Goal: Share content: Share content

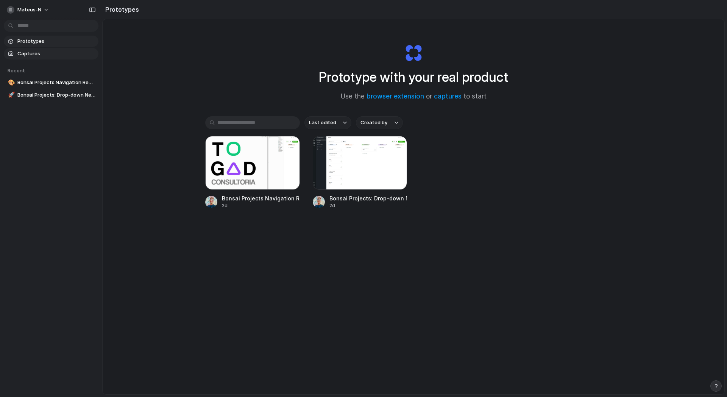
click at [30, 54] on span "Captures" at bounding box center [56, 54] width 78 height 8
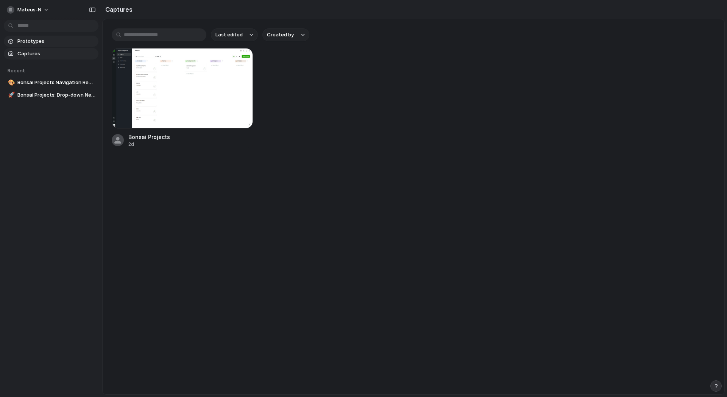
click at [32, 41] on span "Prototypes" at bounding box center [56, 41] width 78 height 8
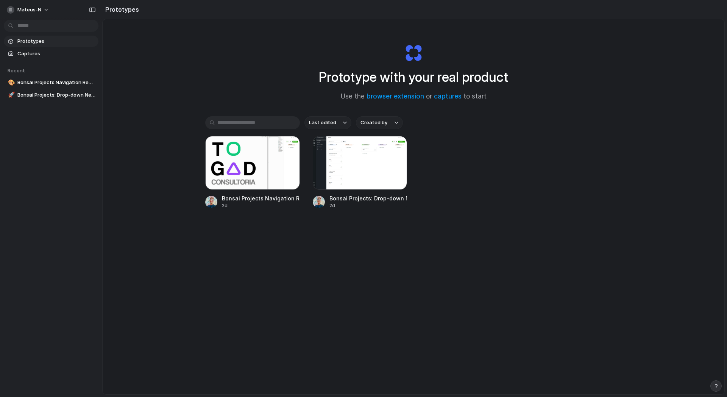
click at [33, 47] on section "Prototypes Captures" at bounding box center [51, 46] width 102 height 25
click at [409, 94] on link "browser extension" at bounding box center [396, 96] width 58 height 8
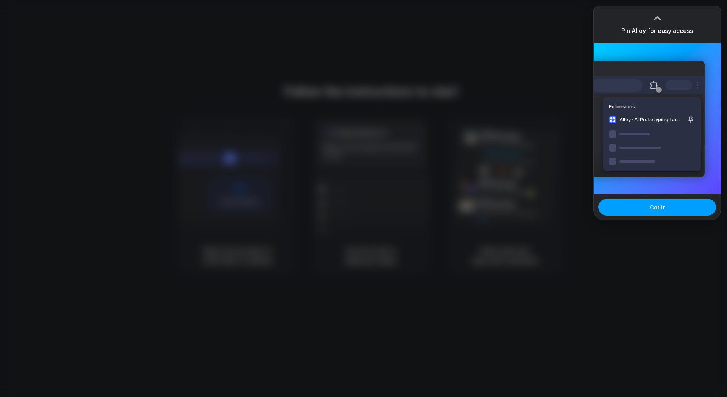
click at [644, 206] on button "Got it" at bounding box center [657, 207] width 118 height 17
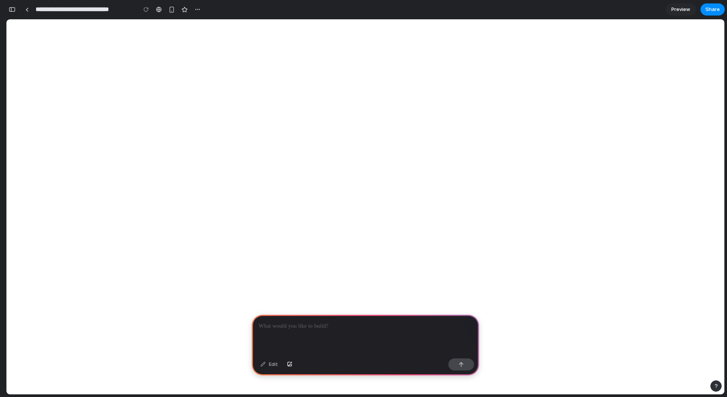
click at [285, 326] on p at bounding box center [366, 325] width 214 height 9
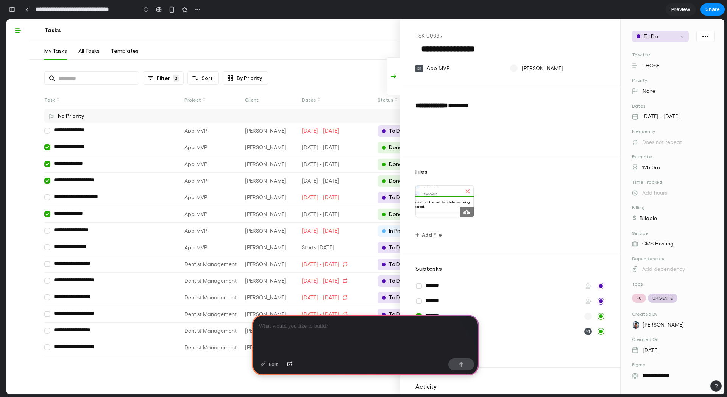
click at [347, 329] on div at bounding box center [365, 335] width 227 height 41
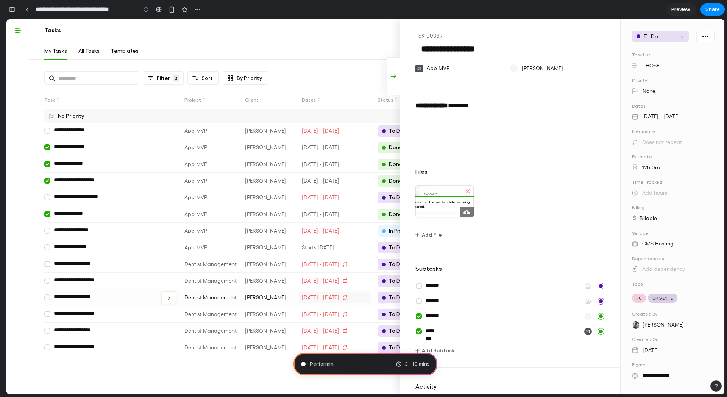
scroll to position [20, 0]
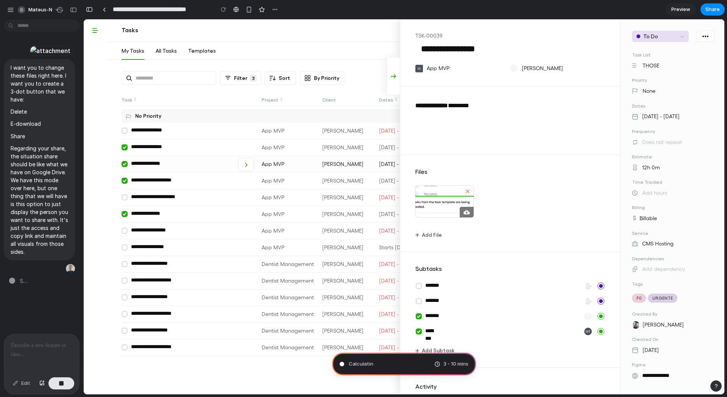
type input "**********"
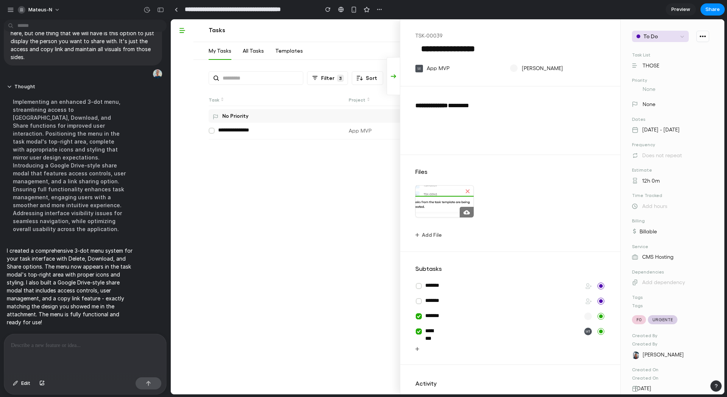
scroll to position [213, 0]
click at [46, 296] on p "I created a comprehensive 3-dot menu system for your task interface with Delete…" at bounding box center [70, 286] width 126 height 80
click at [705, 33] on div "To Do" at bounding box center [672, 36] width 81 height 11
click at [704, 34] on div "To Do" at bounding box center [672, 36] width 81 height 11
click at [702, 35] on button at bounding box center [702, 36] width 13 height 11
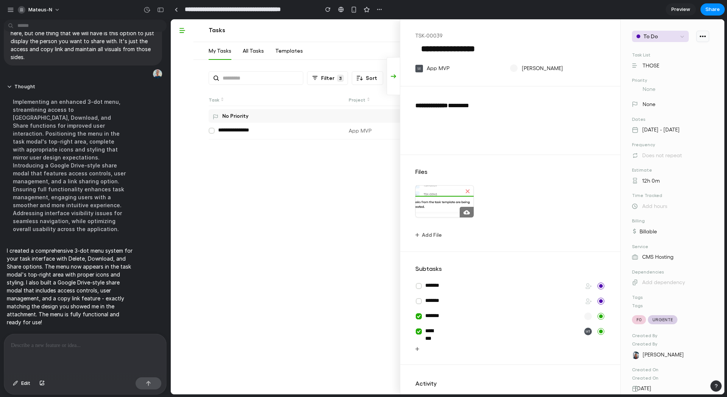
click at [702, 36] on button at bounding box center [702, 36] width 13 height 11
click at [459, 194] on link at bounding box center [445, 201] width 58 height 31
click at [392, 84] on link at bounding box center [393, 76] width 14 height 38
click at [463, 190] on icon at bounding box center [467, 191] width 11 height 11
click at [464, 215] on link at bounding box center [467, 212] width 14 height 11
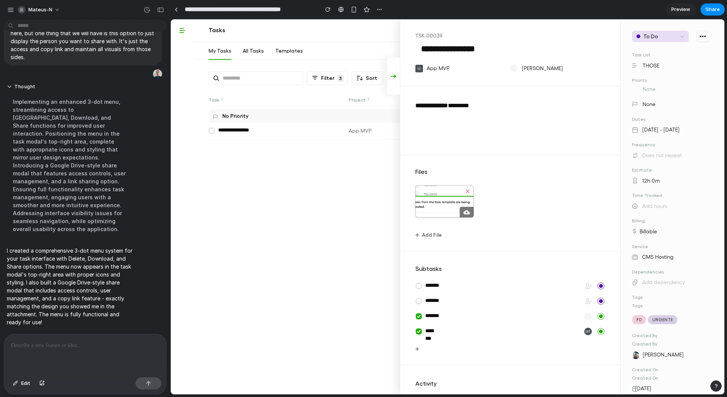
click at [447, 210] on link at bounding box center [445, 201] width 58 height 31
click at [437, 209] on link at bounding box center [445, 201] width 58 height 31
click at [526, 206] on div at bounding box center [510, 198] width 197 height 40
click at [471, 197] on div at bounding box center [444, 201] width 58 height 32
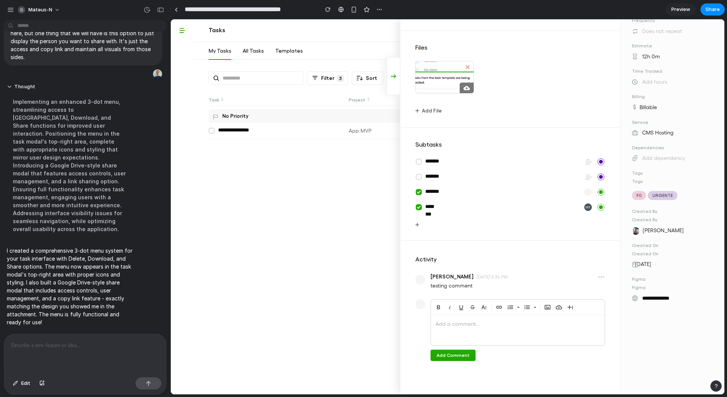
scroll to position [125, 0]
click at [596, 275] on link at bounding box center [601, 274] width 11 height 9
click at [451, 358] on button "Add Comment" at bounding box center [453, 354] width 45 height 11
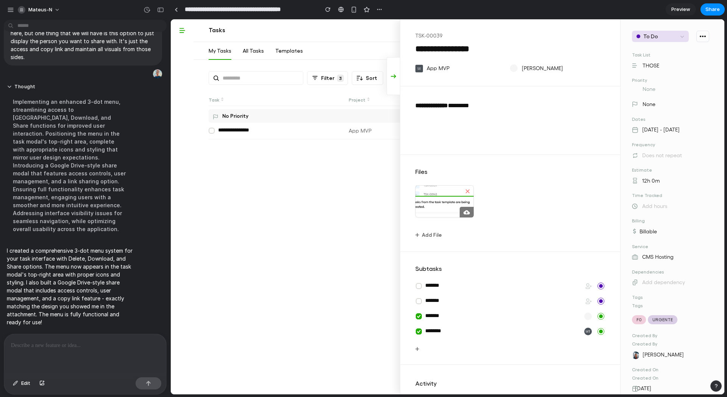
scroll to position [0, 0]
click at [462, 209] on link at bounding box center [467, 212] width 14 height 11
click at [456, 205] on link at bounding box center [445, 201] width 58 height 31
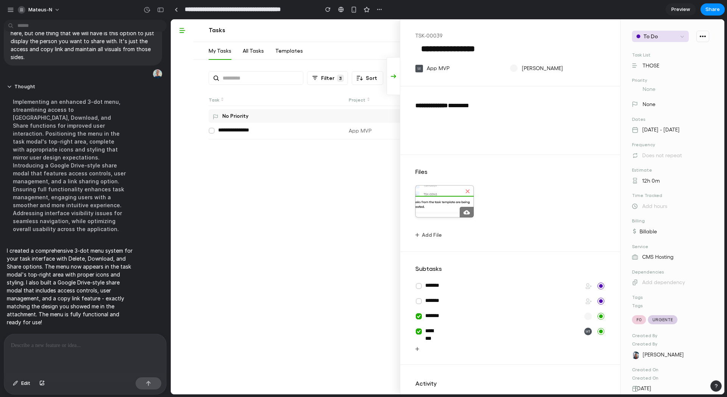
click at [456, 205] on link at bounding box center [445, 201] width 58 height 31
drag, startPoint x: 456, startPoint y: 205, endPoint x: 517, endPoint y: 155, distance: 79.1
click at [456, 205] on link at bounding box center [445, 201] width 58 height 31
click at [697, 38] on button at bounding box center [702, 36] width 13 height 11
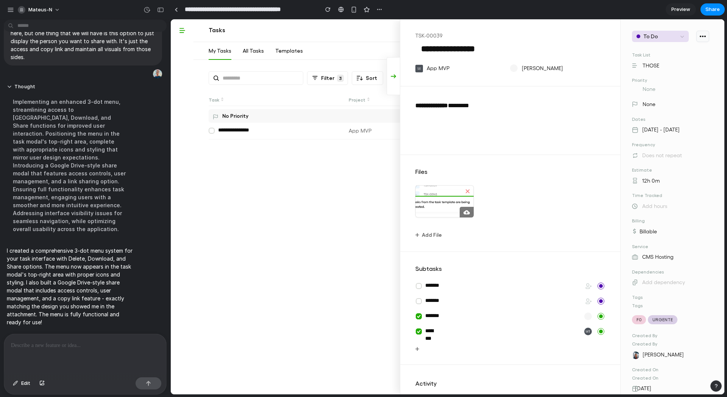
click at [697, 38] on button at bounding box center [702, 36] width 13 height 11
click at [183, 33] on div "Delete Download Share" at bounding box center [448, 206] width 554 height 375
click at [397, 88] on link at bounding box center [393, 76] width 14 height 38
click at [64, 335] on div at bounding box center [85, 354] width 162 height 40
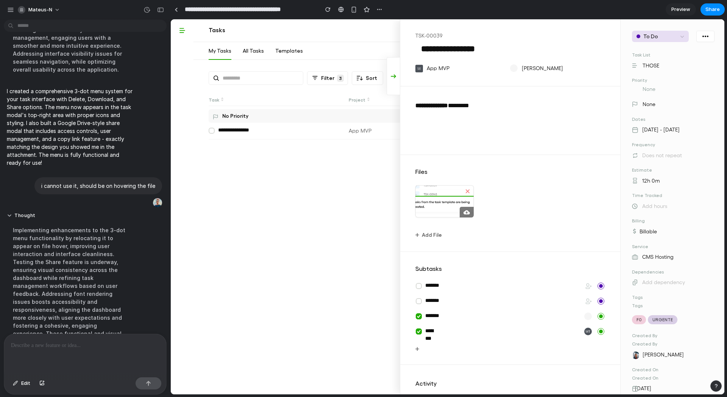
scroll to position [346, 0]
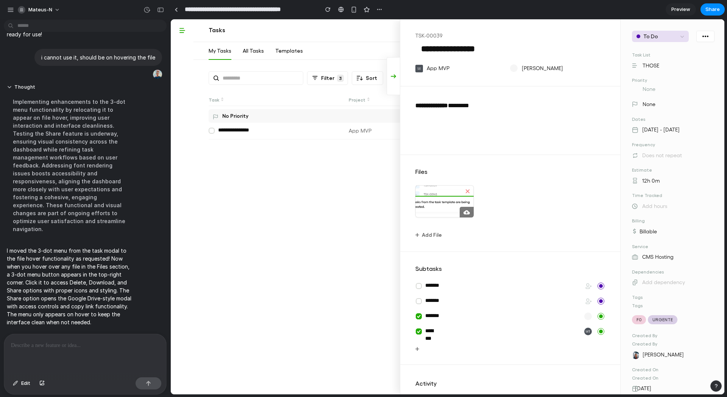
click at [484, 237] on div "Add File" at bounding box center [453, 232] width 76 height 15
click at [696, 36] on link at bounding box center [705, 36] width 18 height 11
click at [702, 37] on icon at bounding box center [703, 37] width 2 height 2
click at [537, 198] on div at bounding box center [510, 198] width 197 height 40
click at [434, 208] on link at bounding box center [445, 201] width 58 height 31
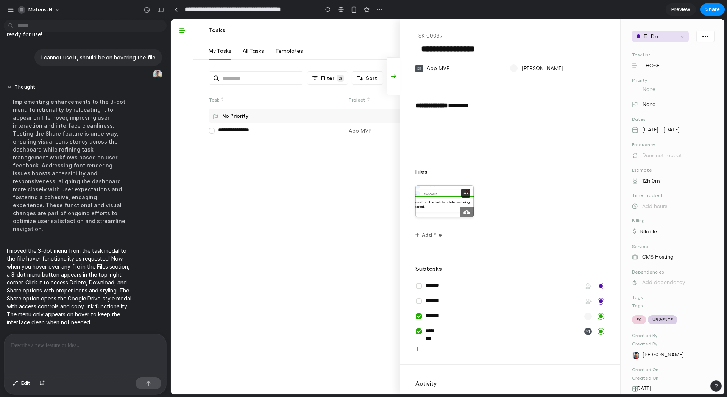
click at [466, 193] on button at bounding box center [465, 193] width 9 height 9
click at [465, 194] on icon at bounding box center [465, 192] width 5 height 5
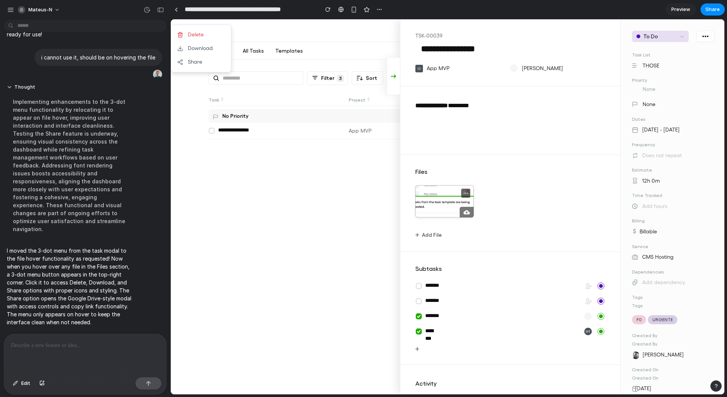
click at [466, 193] on icon at bounding box center [465, 192] width 5 height 5
click at [193, 60] on button "Share" at bounding box center [201, 62] width 60 height 14
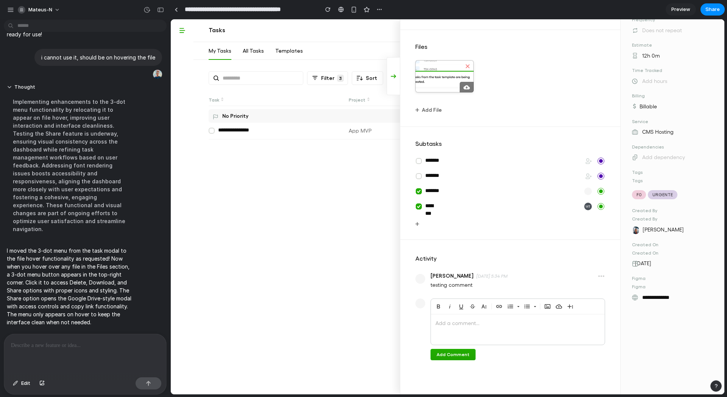
scroll to position [0, 0]
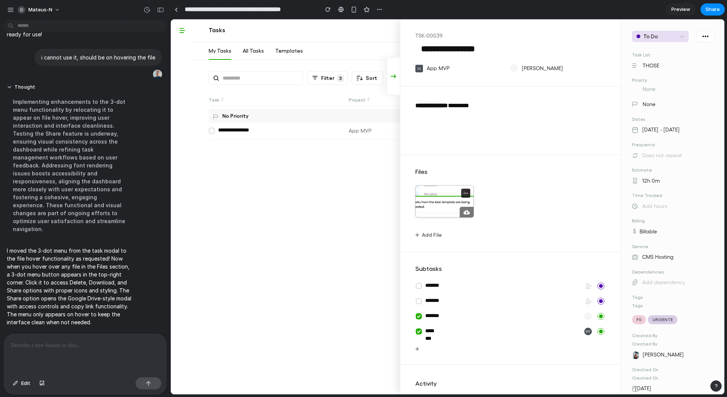
click at [465, 193] on circle at bounding box center [465, 193] width 1 height 1
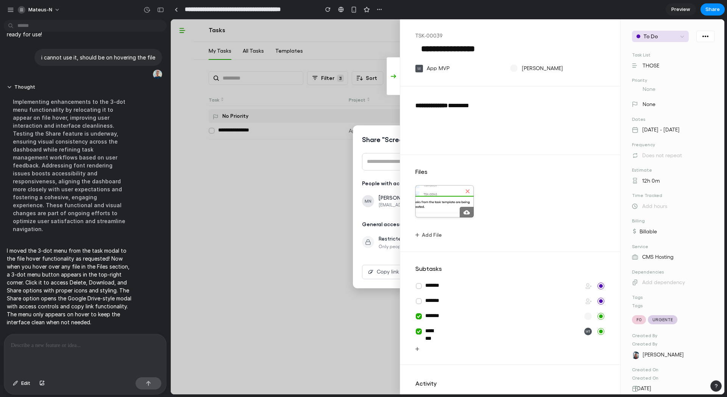
click at [412, 182] on div at bounding box center [445, 198] width 66 height 40
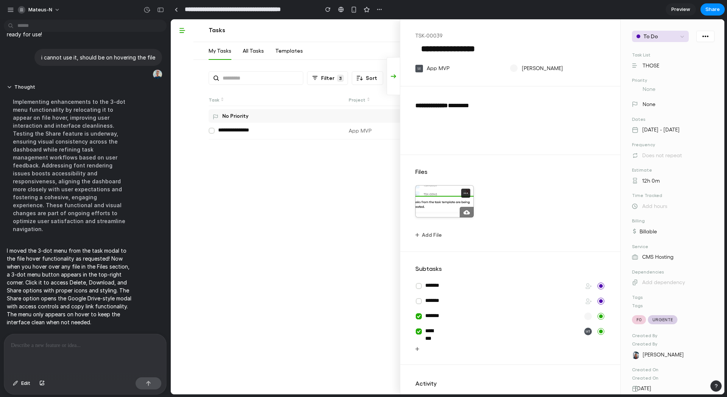
click at [465, 194] on icon at bounding box center [465, 192] width 5 height 5
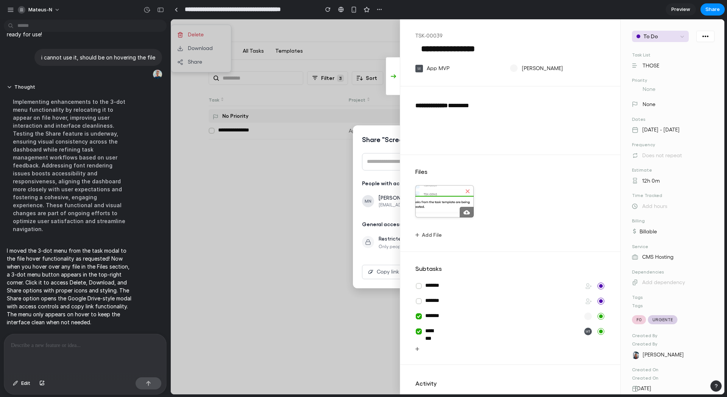
click at [394, 79] on link at bounding box center [393, 76] width 14 height 38
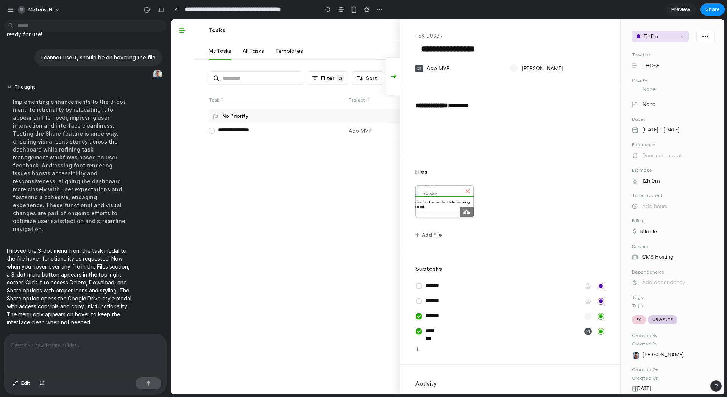
click at [394, 79] on link at bounding box center [393, 76] width 14 height 38
click at [50, 361] on div at bounding box center [85, 354] width 162 height 40
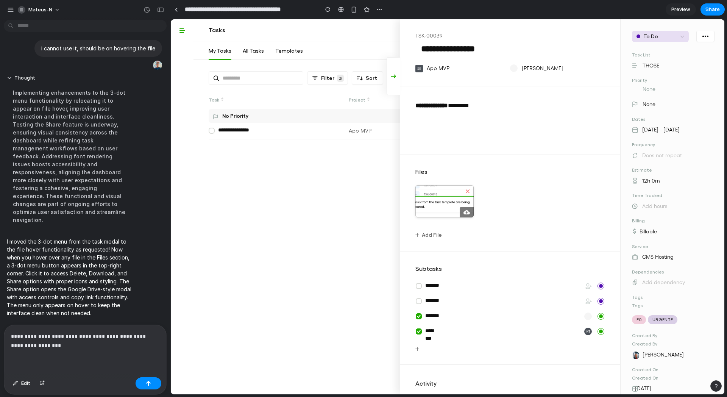
scroll to position [407, 0]
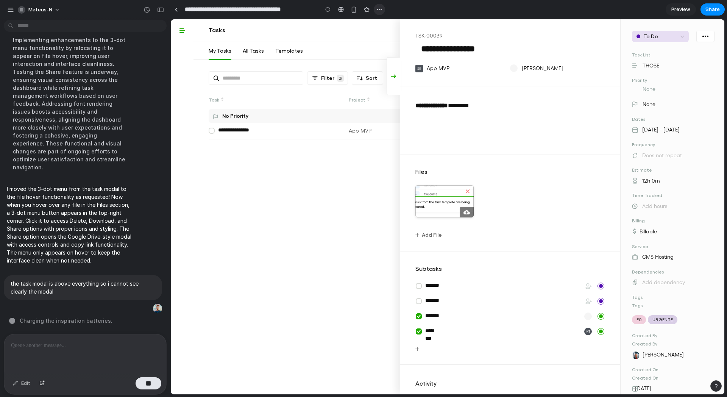
click at [380, 6] on button "button" at bounding box center [379, 9] width 11 height 11
drag, startPoint x: 467, startPoint y: 251, endPoint x: 284, endPoint y: 229, distance: 184.5
click at [467, 251] on div "Duplicate Delete" at bounding box center [363, 198] width 727 height 397
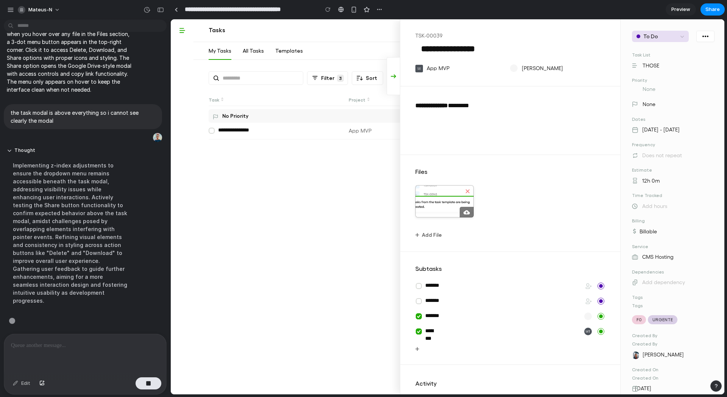
scroll to position [439, 0]
click at [463, 192] on icon at bounding box center [465, 192] width 5 height 5
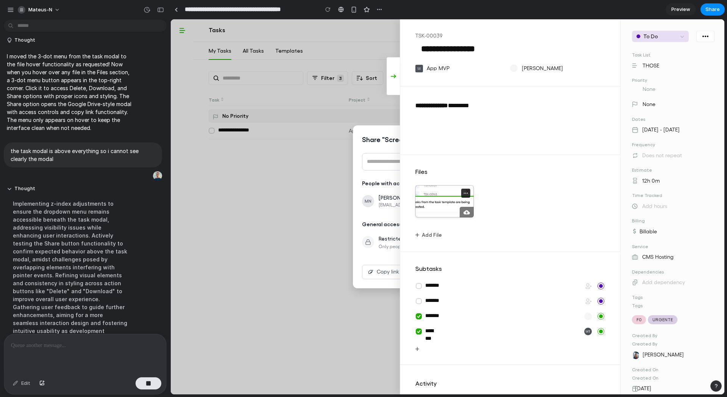
click at [463, 192] on icon at bounding box center [465, 192] width 5 height 5
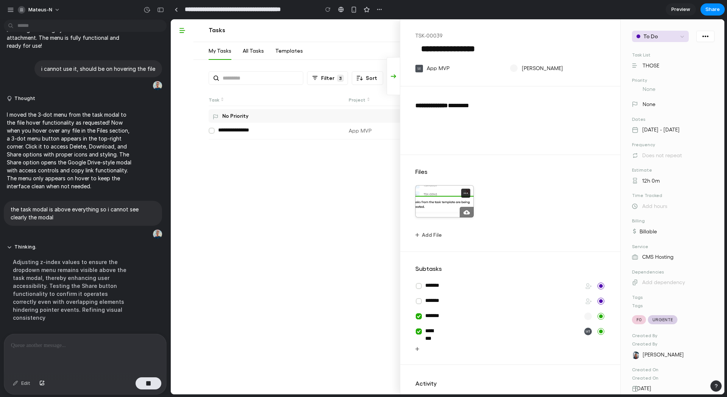
scroll to position [350, 0]
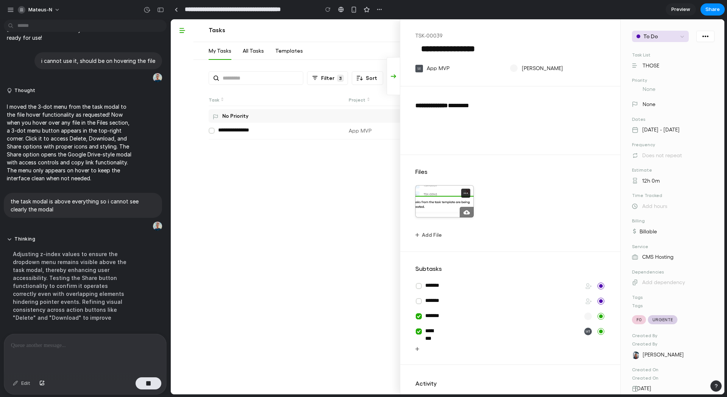
click at [463, 192] on icon at bounding box center [465, 192] width 5 height 5
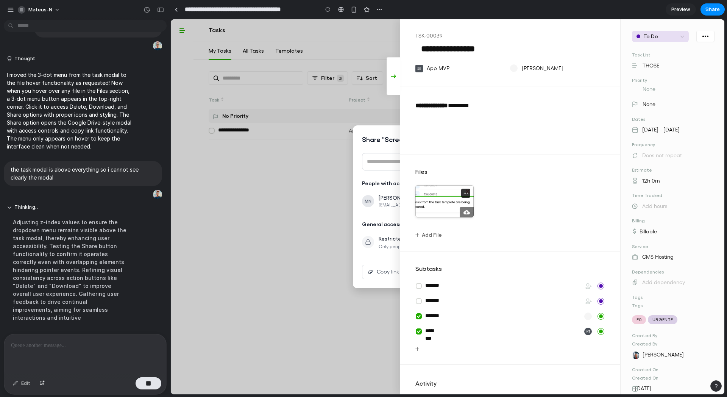
click at [463, 192] on icon at bounding box center [465, 192] width 5 height 5
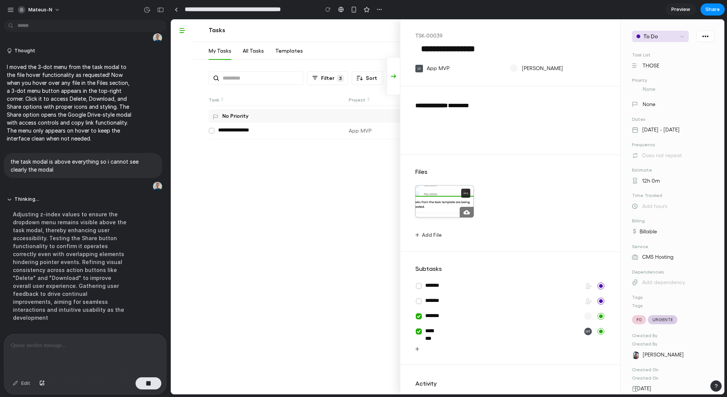
scroll to position [407, 0]
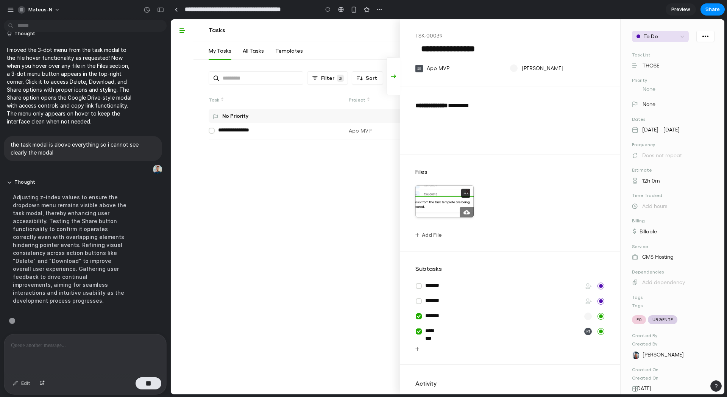
click at [463, 192] on icon at bounding box center [465, 192] width 5 height 5
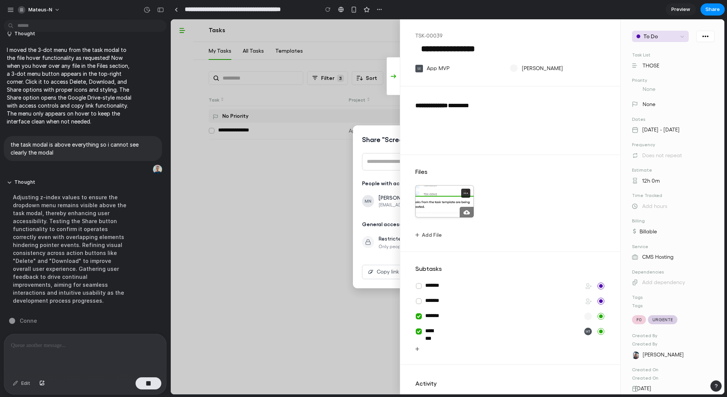
click at [463, 192] on icon at bounding box center [465, 192] width 5 height 5
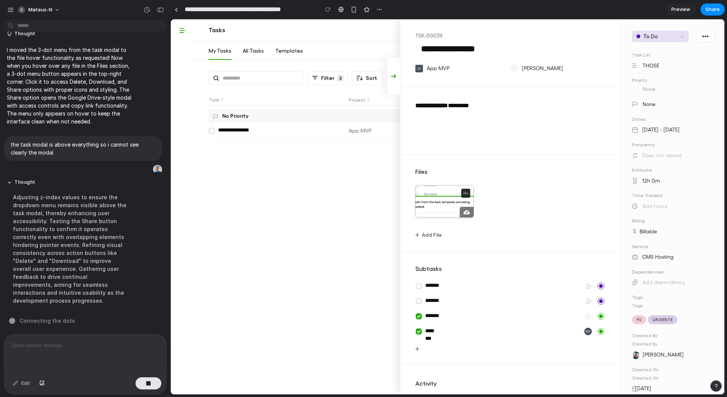
click at [463, 192] on icon at bounding box center [465, 192] width 5 height 5
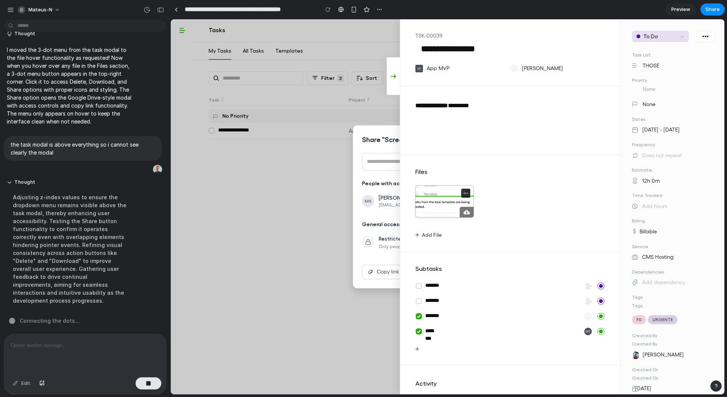
click at [463, 192] on icon at bounding box center [465, 192] width 5 height 5
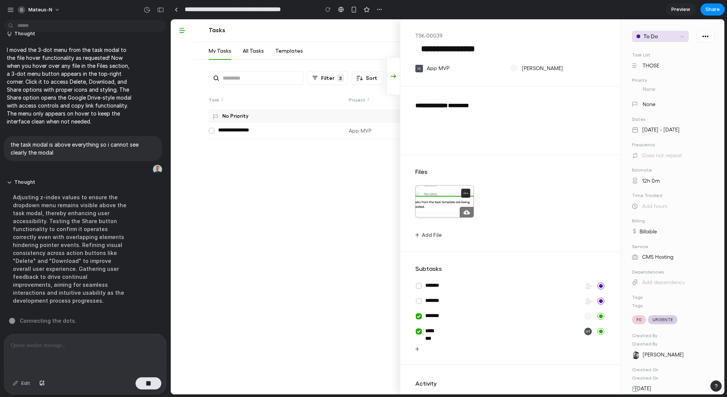
click at [463, 192] on icon at bounding box center [465, 192] width 5 height 5
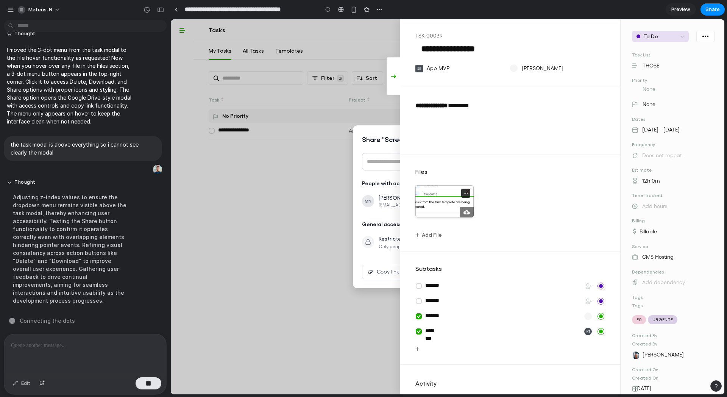
click at [463, 192] on icon at bounding box center [465, 192] width 5 height 5
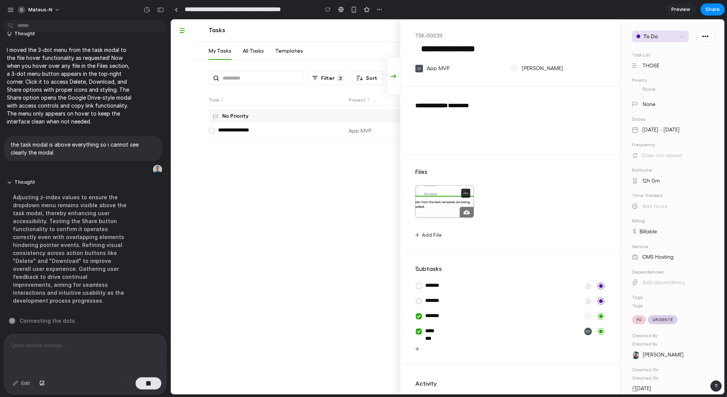
click at [463, 192] on icon at bounding box center [465, 192] width 5 height 5
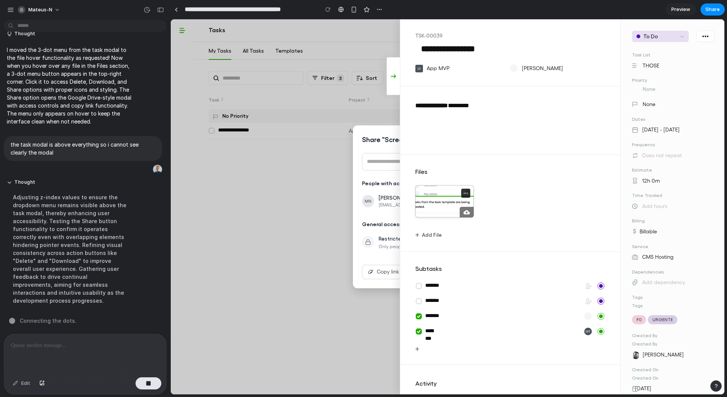
click at [463, 192] on icon at bounding box center [465, 192] width 5 height 5
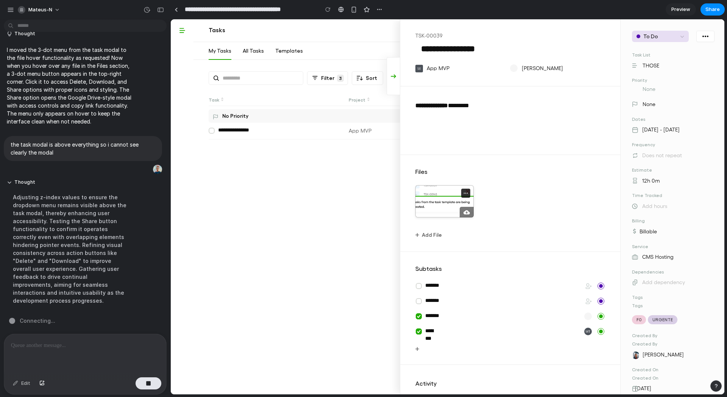
click at [463, 192] on icon at bounding box center [465, 192] width 5 height 5
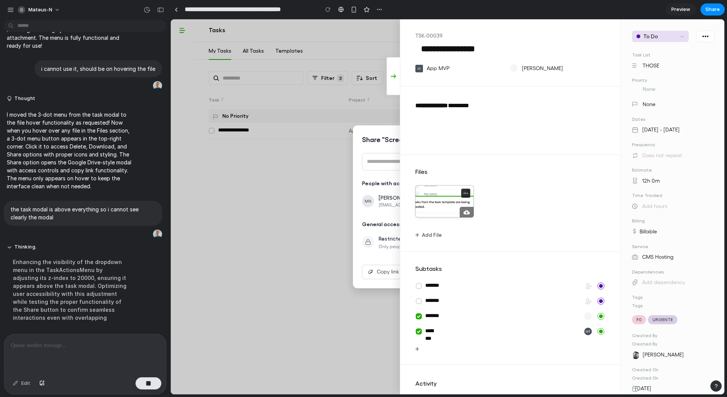
click at [463, 192] on icon at bounding box center [465, 192] width 5 height 5
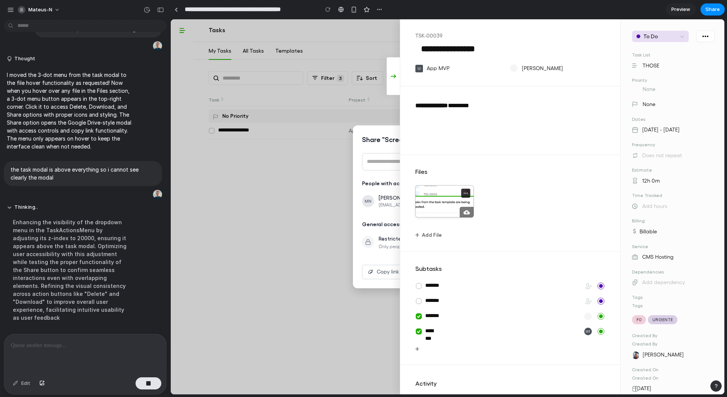
scroll to position [415, 0]
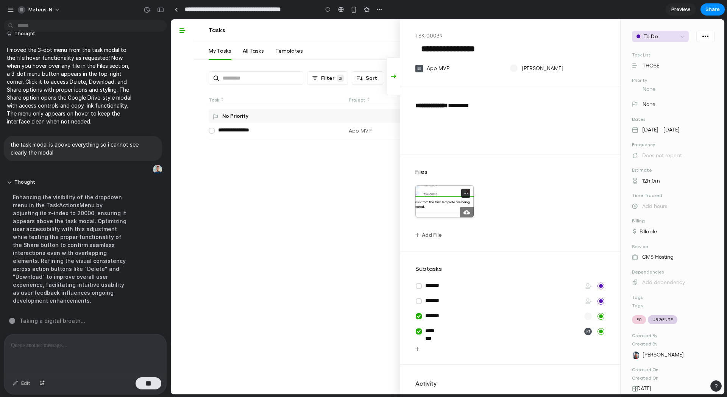
click at [463, 192] on icon at bounding box center [465, 192] width 5 height 5
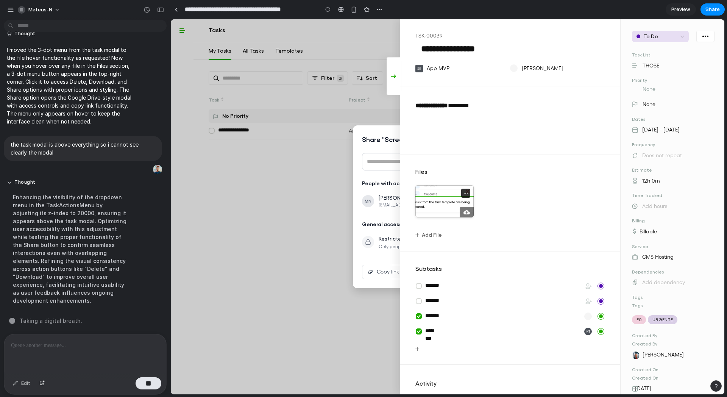
click at [463, 192] on icon at bounding box center [465, 192] width 5 height 5
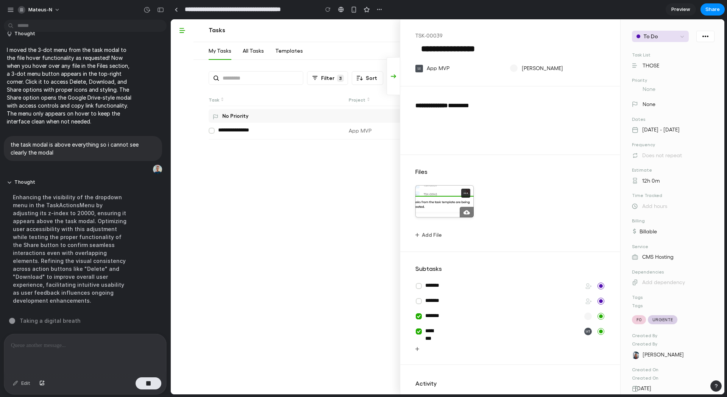
click at [463, 192] on icon at bounding box center [465, 192] width 5 height 5
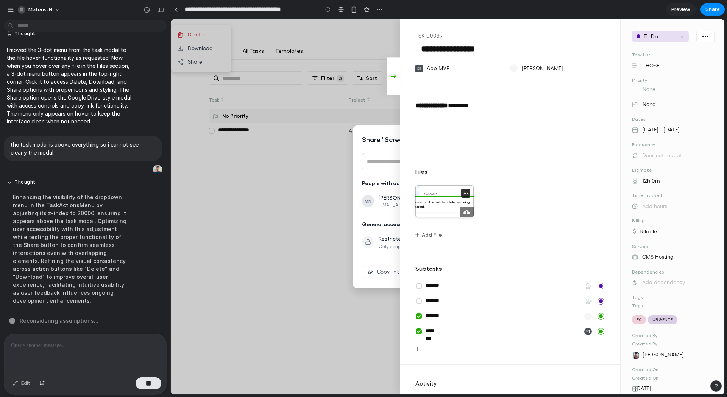
click at [465, 191] on icon at bounding box center [465, 192] width 5 height 5
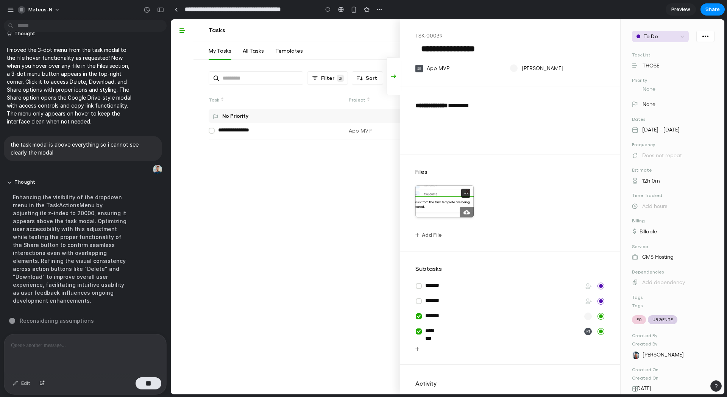
click at [465, 191] on icon at bounding box center [465, 192] width 5 height 5
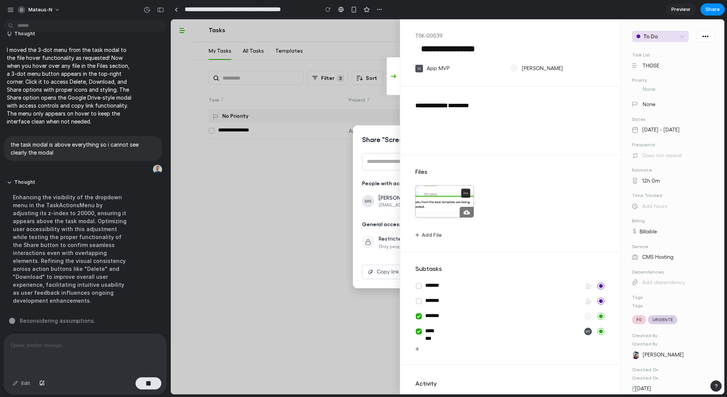
click at [465, 191] on icon at bounding box center [465, 192] width 5 height 5
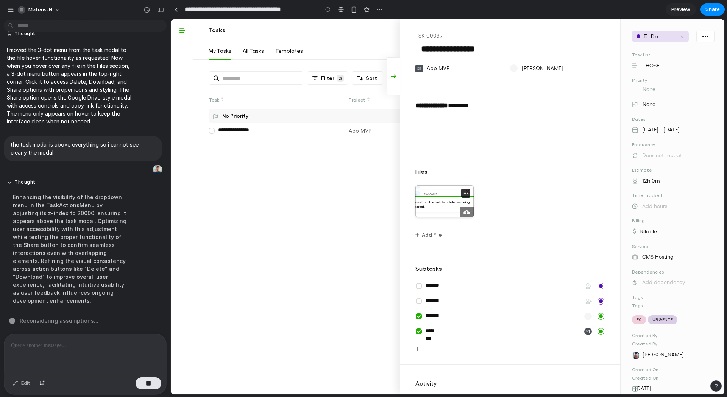
click at [465, 191] on icon at bounding box center [465, 192] width 5 height 5
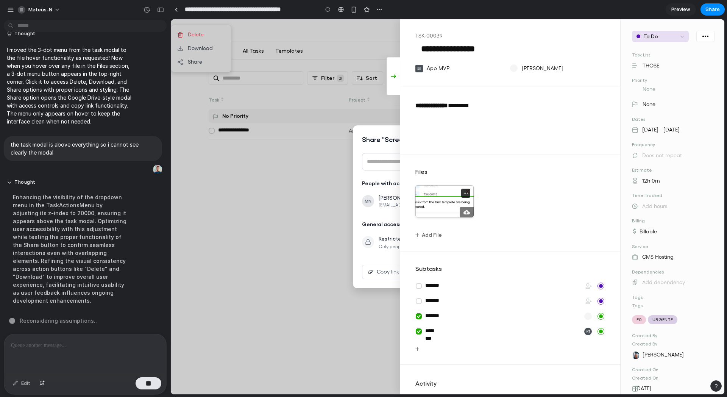
click at [463, 194] on icon at bounding box center [465, 192] width 5 height 5
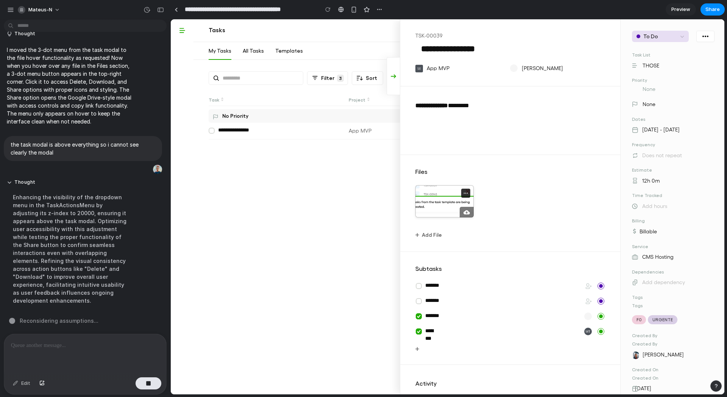
click at [463, 194] on icon at bounding box center [465, 192] width 5 height 5
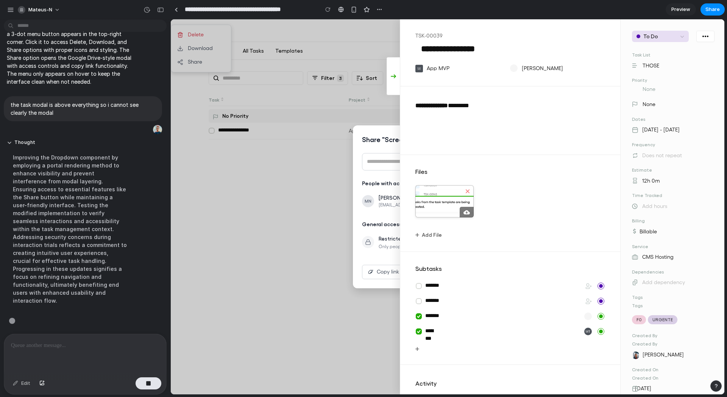
scroll to position [447, 0]
click at [466, 193] on icon at bounding box center [465, 192] width 5 height 5
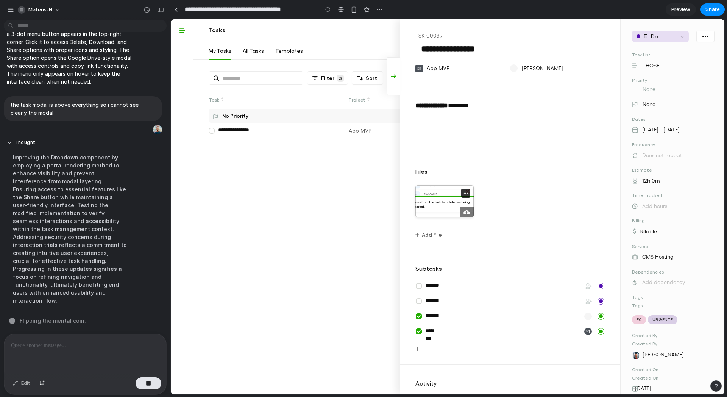
click at [466, 193] on icon at bounding box center [465, 192] width 5 height 5
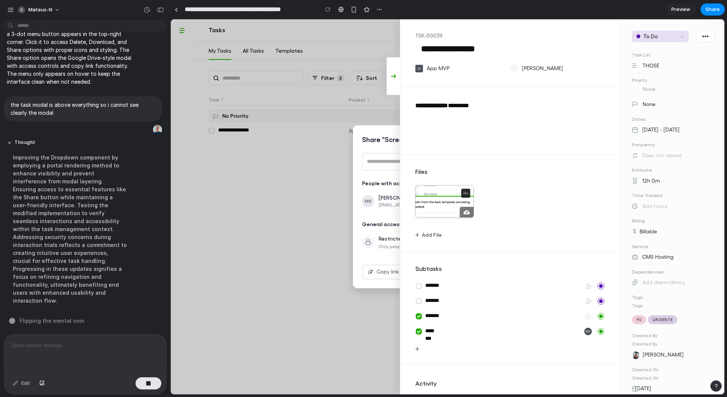
click at [466, 193] on icon at bounding box center [465, 192] width 5 height 5
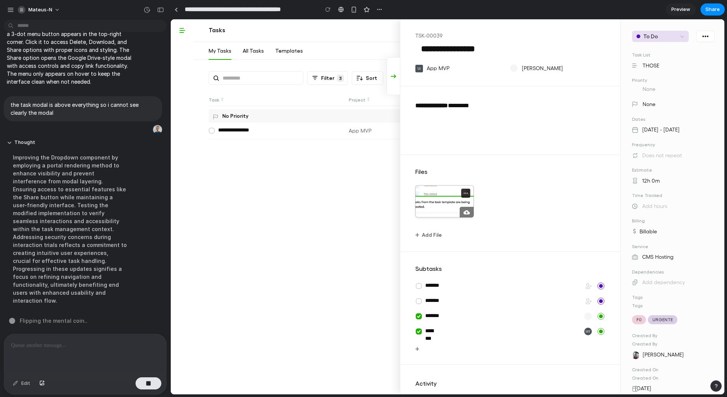
click at [466, 193] on icon at bounding box center [465, 192] width 5 height 5
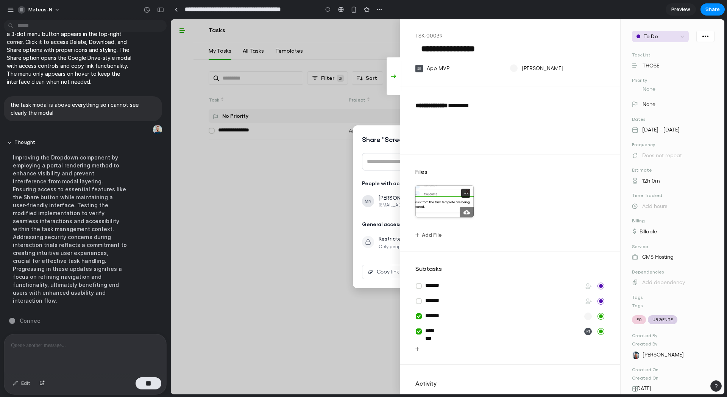
click at [466, 193] on icon at bounding box center [465, 192] width 5 height 5
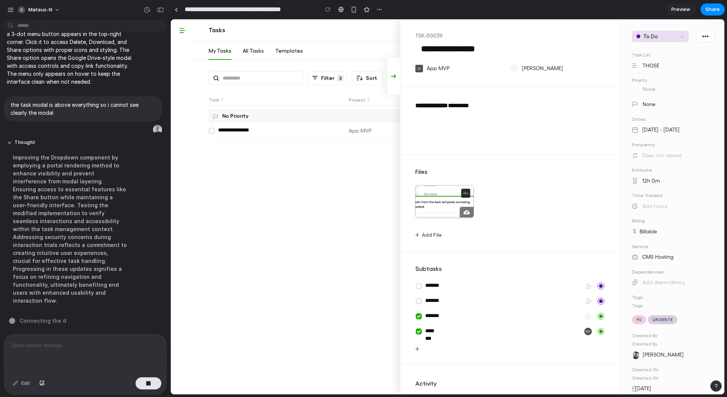
click at [466, 193] on icon at bounding box center [465, 192] width 5 height 5
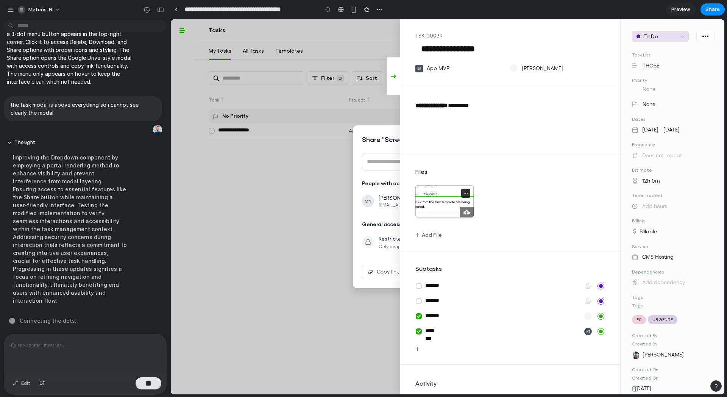
click at [466, 193] on icon at bounding box center [465, 192] width 5 height 5
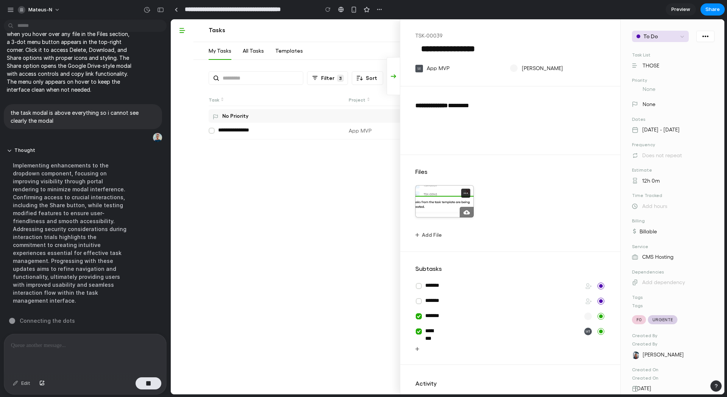
click at [466, 193] on icon at bounding box center [465, 192] width 5 height 5
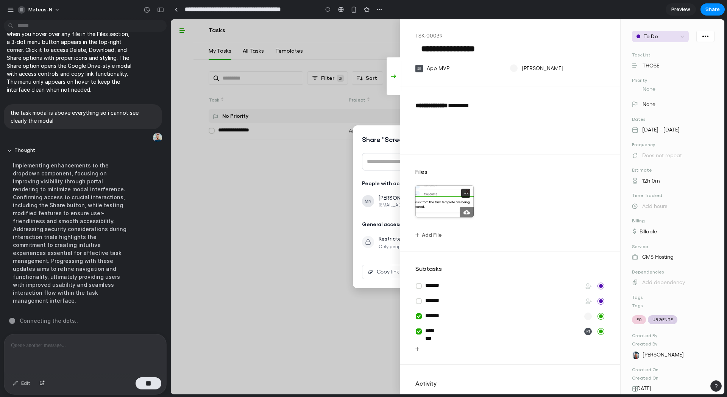
click at [466, 193] on icon at bounding box center [465, 192] width 5 height 5
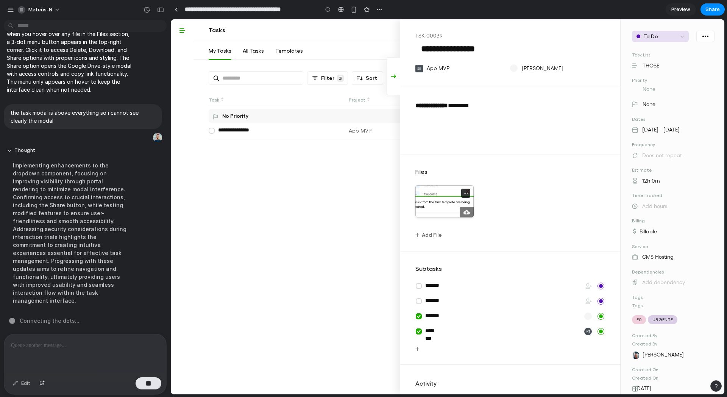
click at [466, 193] on icon at bounding box center [465, 192] width 5 height 5
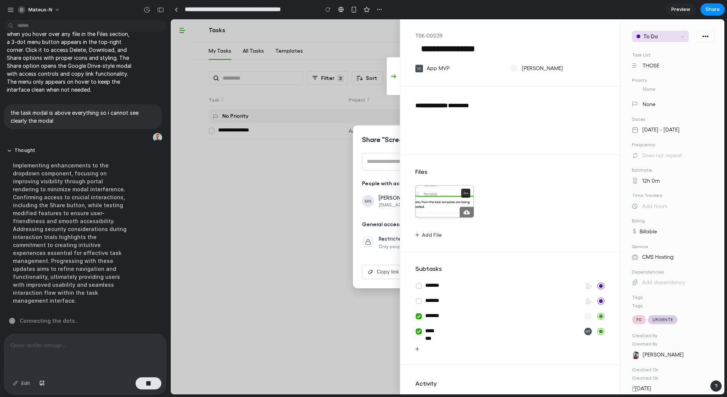
click at [466, 193] on icon at bounding box center [465, 192] width 5 height 5
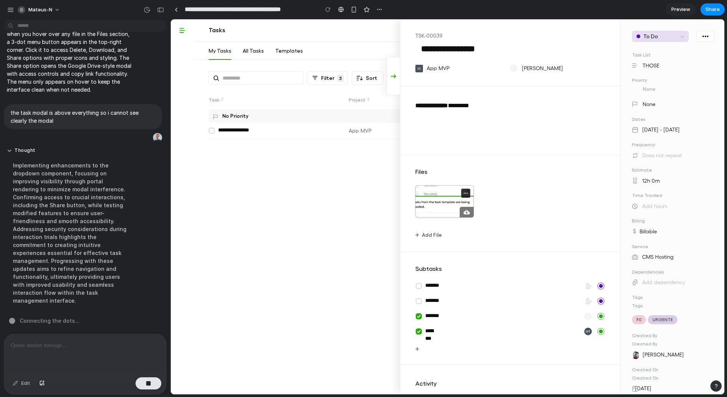
click at [466, 193] on icon at bounding box center [465, 192] width 5 height 5
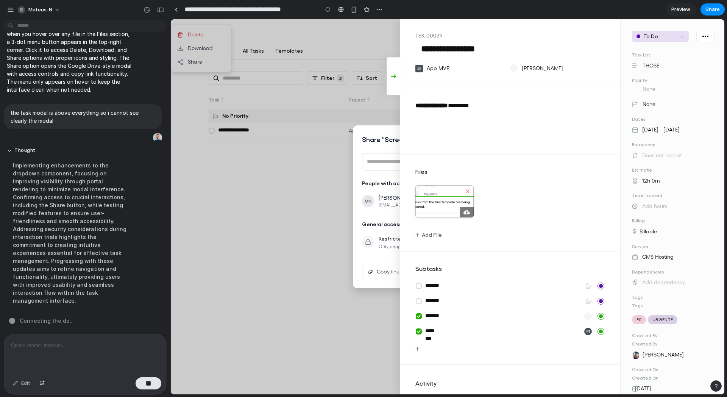
click at [452, 80] on div "App MVP [PERSON_NAME]" at bounding box center [510, 73] width 220 height 23
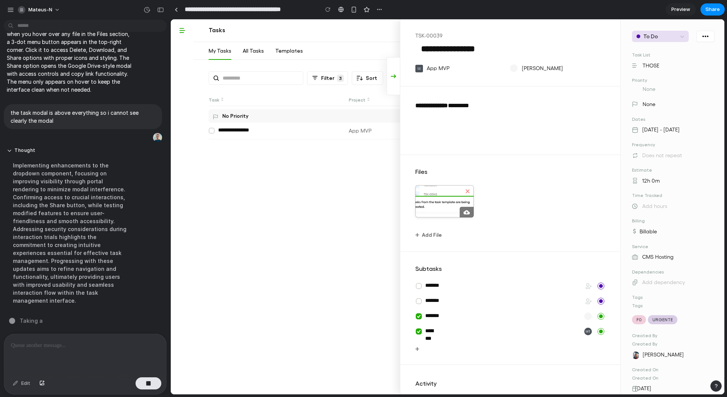
click at [682, 11] on span "Preview" at bounding box center [680, 10] width 19 height 8
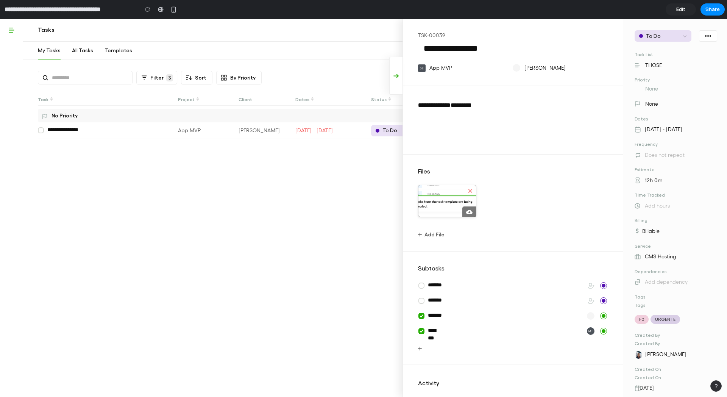
click at [682, 11] on span "Edit" at bounding box center [680, 10] width 9 height 8
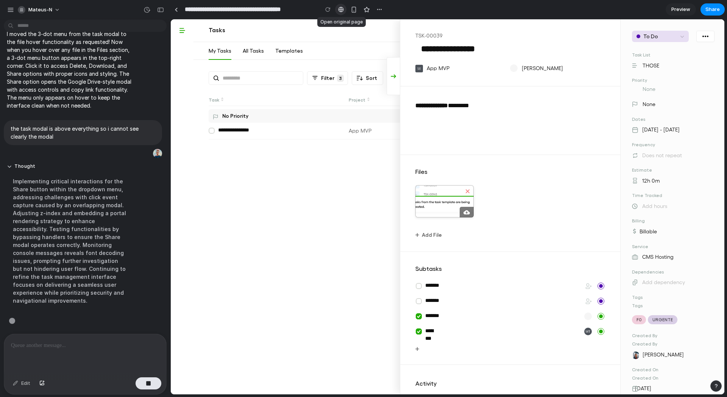
scroll to position [431, 0]
click at [377, 8] on div "button" at bounding box center [379, 9] width 6 height 6
click at [614, 12] on div "Duplicate Delete" at bounding box center [363, 198] width 727 height 397
click at [707, 9] on span "Share" at bounding box center [712, 10] width 14 height 8
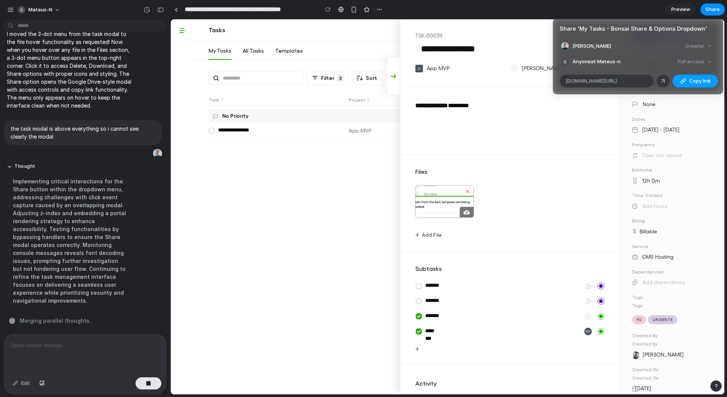
click at [693, 84] on span "Copy link" at bounding box center [700, 81] width 22 height 8
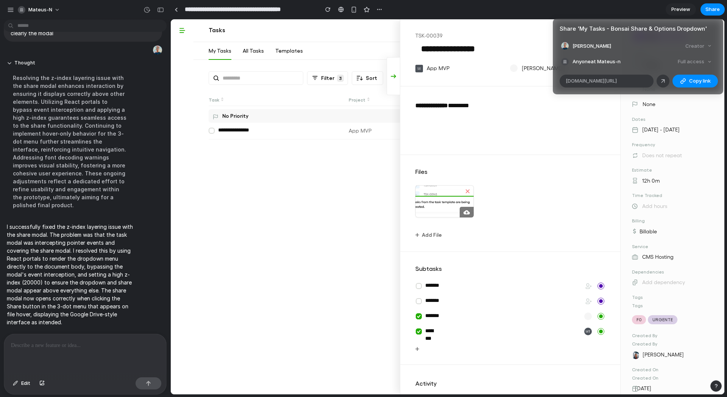
scroll to position [534, 0]
click at [331, 178] on div "Share ' My Tasks - Bonsai Share & Options Dropdown ' Mateus N. Creator Anyone a…" at bounding box center [363, 198] width 727 height 397
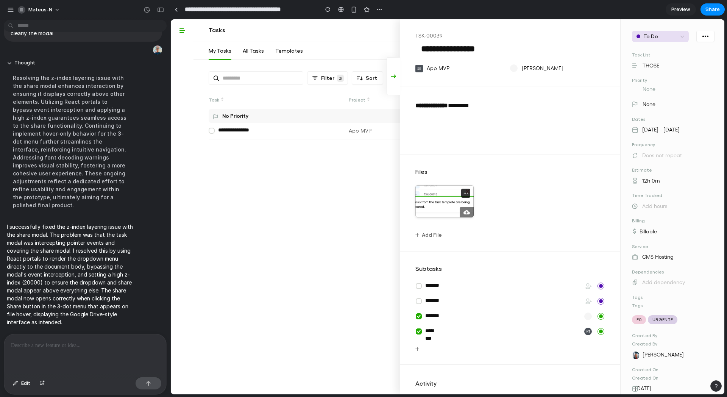
click at [463, 193] on icon at bounding box center [465, 192] width 5 height 5
click at [465, 193] on circle at bounding box center [465, 193] width 1 height 1
click at [463, 193] on icon at bounding box center [465, 192] width 5 height 5
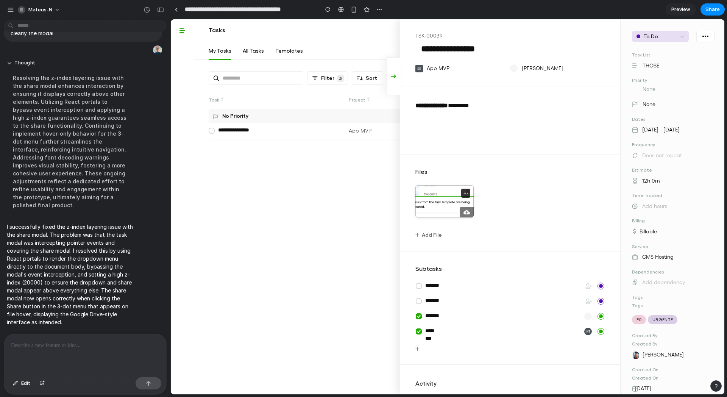
click at [463, 193] on icon at bounding box center [465, 192] width 5 height 5
click at [465, 193] on circle at bounding box center [465, 193] width 1 height 1
click at [466, 193] on button at bounding box center [465, 193] width 9 height 9
click at [467, 193] on circle at bounding box center [467, 193] width 1 height 1
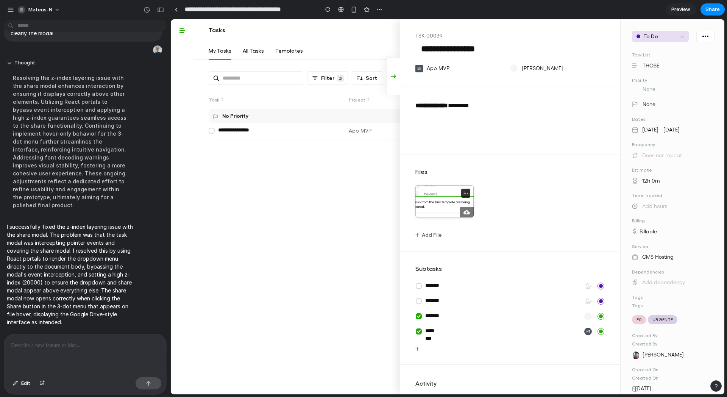
click at [465, 195] on icon at bounding box center [465, 192] width 5 height 5
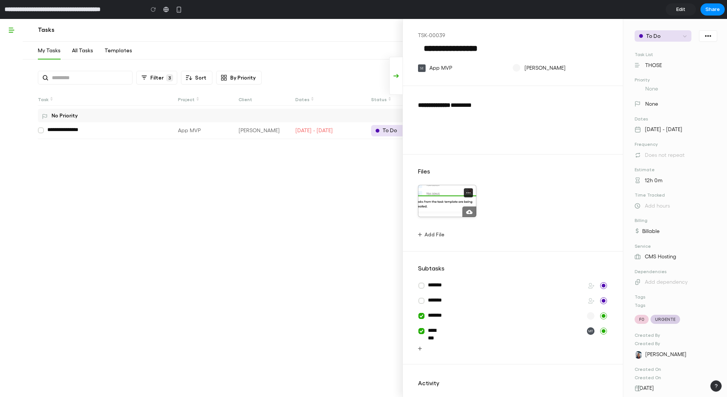
click at [466, 193] on icon at bounding box center [468, 192] width 5 height 5
click at [469, 191] on button at bounding box center [468, 192] width 9 height 9
click at [469, 191] on icon at bounding box center [468, 192] width 5 height 5
click at [17, 62] on button "Share" at bounding box center [30, 62] width 60 height 14
click at [467, 190] on icon at bounding box center [468, 192] width 5 height 5
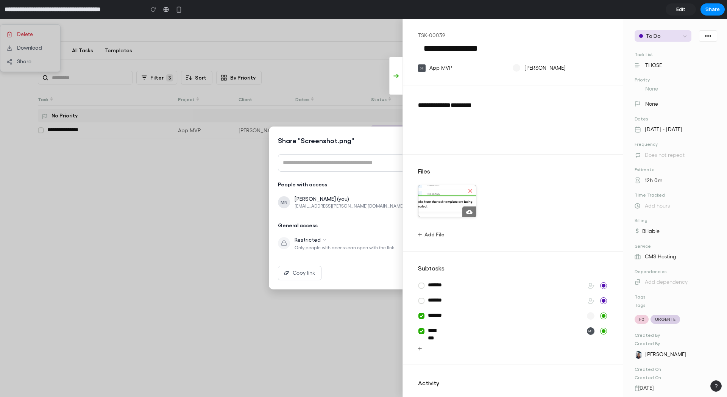
click at [510, 93] on div "**********" at bounding box center [513, 120] width 220 height 68
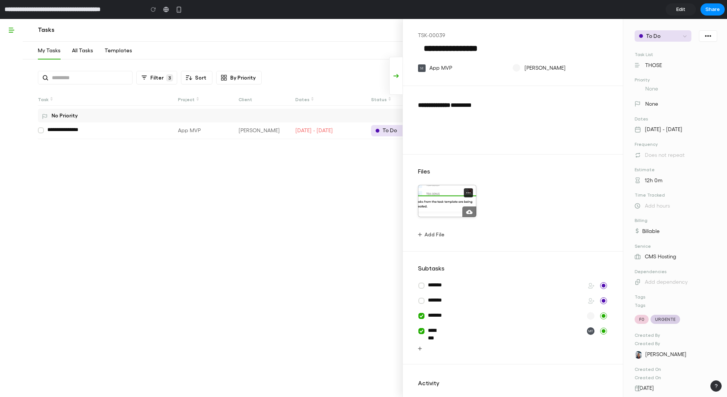
click at [468, 193] on icon at bounding box center [468, 192] width 5 height 5
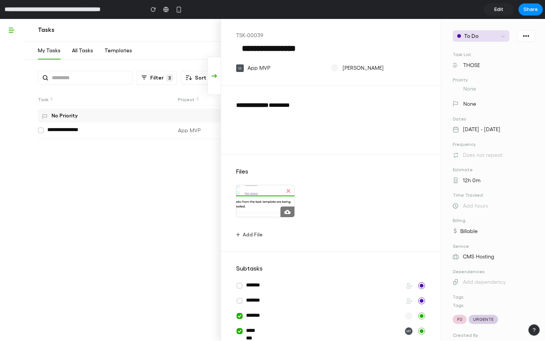
click at [284, 192] on icon at bounding box center [286, 192] width 5 height 5
click at [25, 56] on button "Share" at bounding box center [30, 62] width 60 height 14
